Goal: Information Seeking & Learning: Learn about a topic

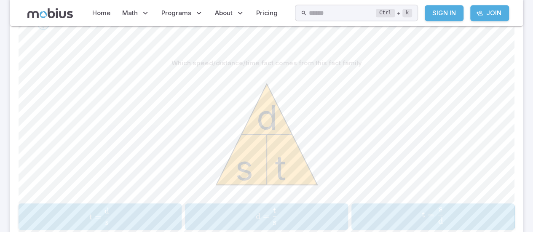
scroll to position [196, 0]
click at [207, 214] on span "d = s t ​" at bounding box center [266, 216] width 151 height 17
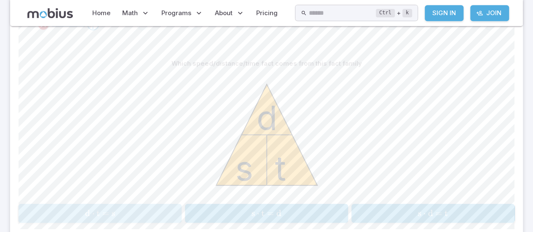
click at [130, 211] on span "d ⋅ t = s" at bounding box center [100, 213] width 158 height 11
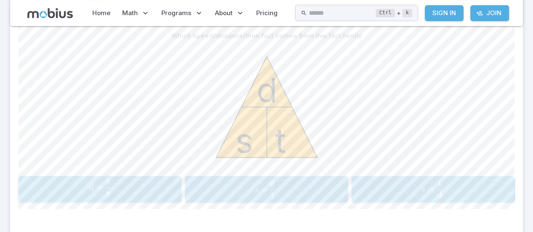
scroll to position [223, 0]
drag, startPoint x: 176, startPoint y: 35, endPoint x: 363, endPoint y: 35, distance: 186.6
click at [363, 34] on div "Which speed/distance/time fact comes from this fact family" at bounding box center [267, 37] width 496 height 16
click at [318, 108] on icon "s t d" at bounding box center [266, 108] width 126 height 126
click at [230, 187] on span "s = t d ​" at bounding box center [266, 190] width 142 height 17
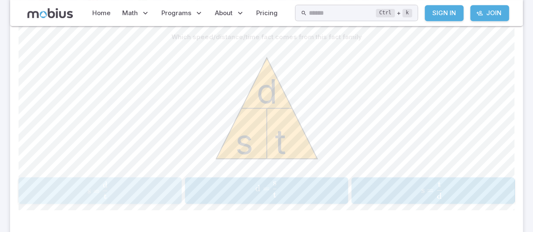
click at [107, 189] on span "​" at bounding box center [107, 187] width 1 height 11
click at [410, 184] on span "t = s d ​" at bounding box center [431, 190] width 144 height 17
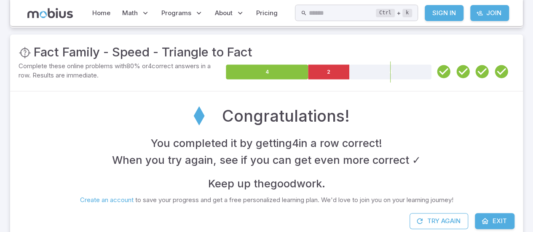
scroll to position [160, 0]
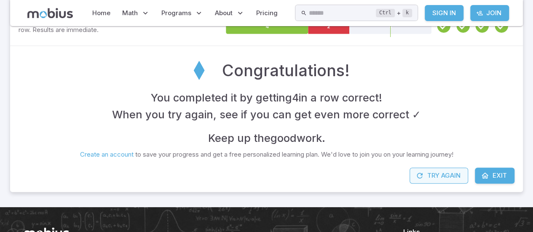
click at [420, 172] on icon "button" at bounding box center [419, 175] width 8 height 8
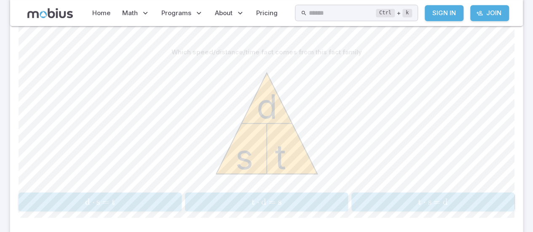
scroll to position [199, 0]
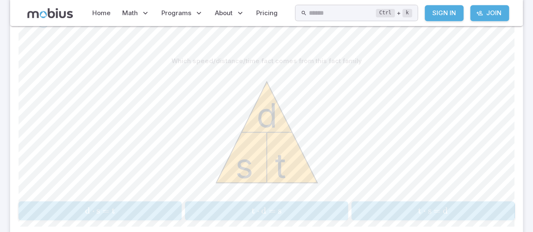
click at [381, 206] on span "t ⋅ s = d" at bounding box center [433, 211] width 158 height 11
click at [418, 210] on span "s" at bounding box center [419, 211] width 3 height 11
click at [144, 206] on span "s ⋅ d = t" at bounding box center [100, 211] width 158 height 11
click at [251, 209] on span "t ⋅ d = s" at bounding box center [266, 211] width 158 height 11
click at [441, 210] on span "t =" at bounding box center [435, 211] width 15 height 11
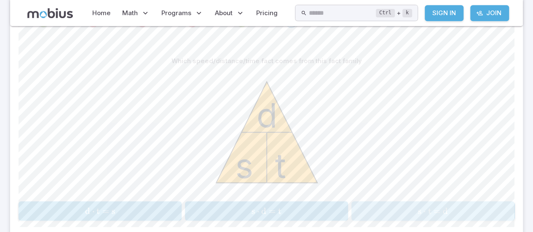
click at [391, 212] on span "s ⋅ t = d" at bounding box center [433, 211] width 158 height 11
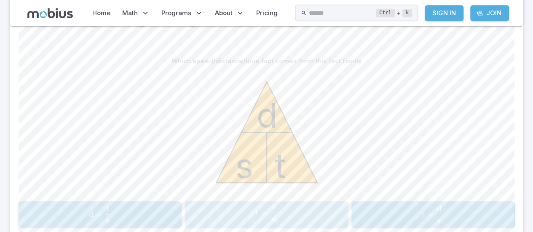
click at [264, 208] on span "=" at bounding box center [264, 212] width 7 height 11
click at [358, 207] on div "s = d t \text{s} = \frac{\text{d}}{\text{t}} s = t d ​" at bounding box center [433, 215] width 158 height 20
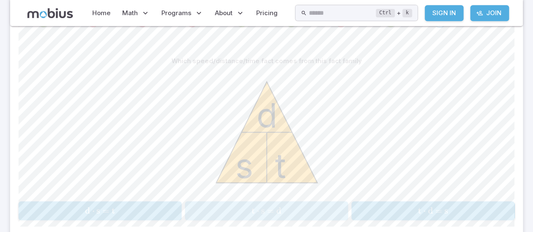
click at [329, 210] on span "t ⋅ s = d" at bounding box center [266, 211] width 158 height 11
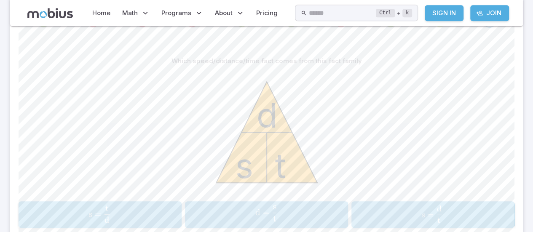
click at [417, 206] on span "s = t d ​" at bounding box center [432, 214] width 142 height 17
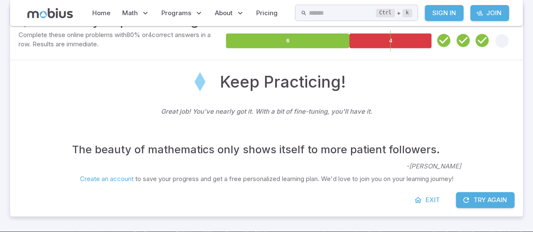
scroll to position [262, 0]
